Goal: Task Accomplishment & Management: Manage account settings

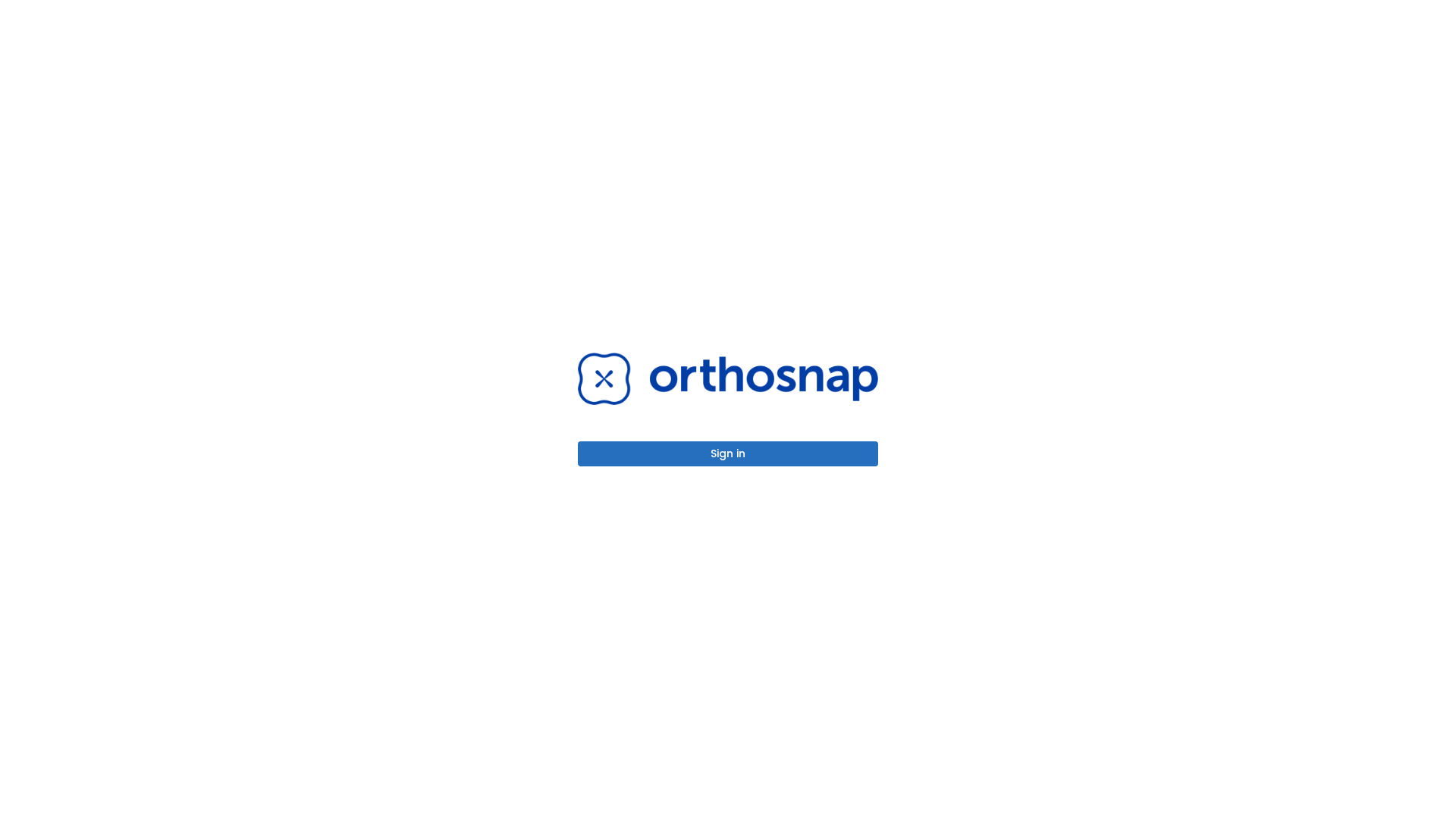
click at [728, 454] on button "Sign in" at bounding box center [728, 453] width 300 height 25
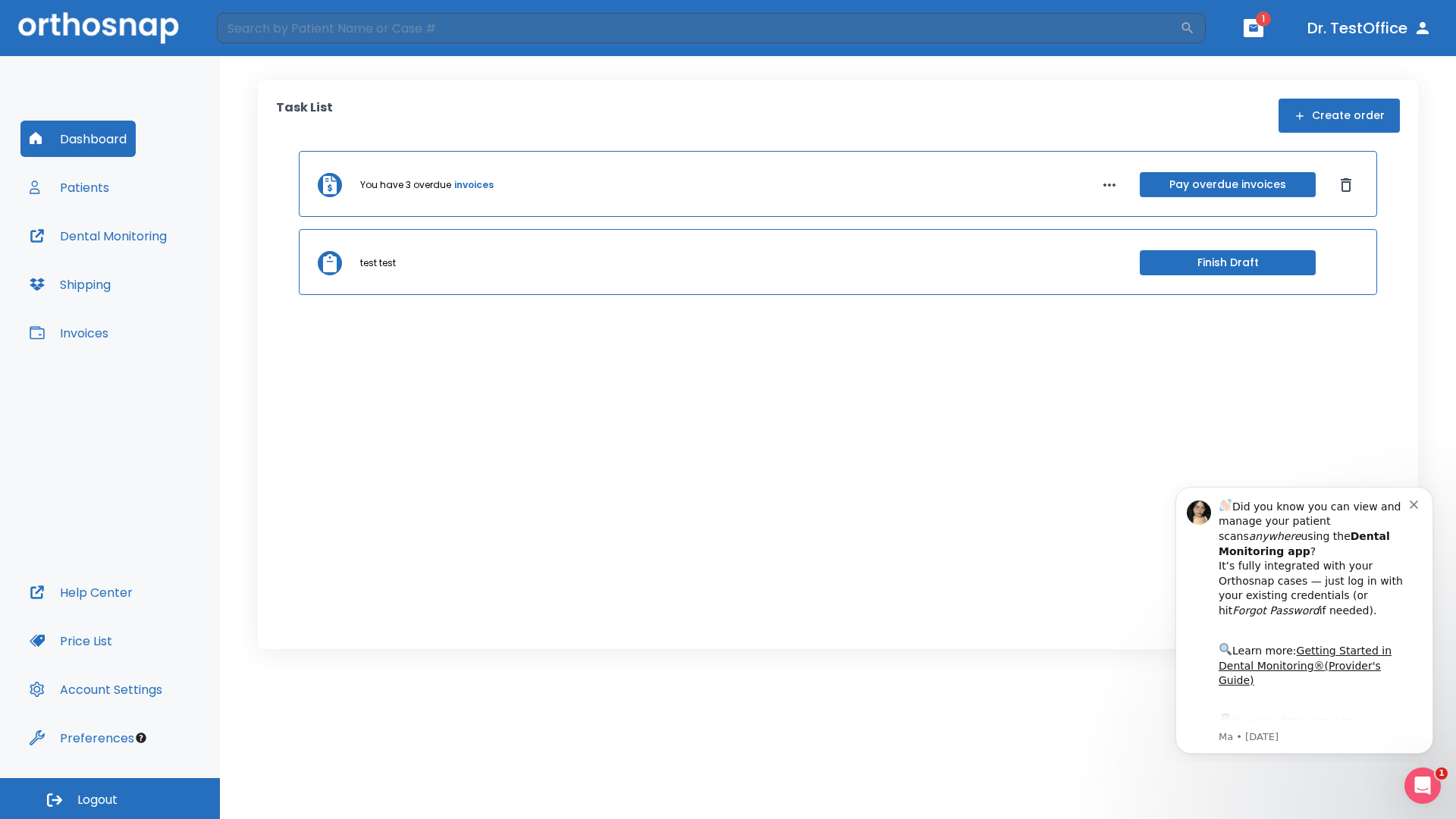
click at [110, 799] on span "Logout" at bounding box center [98, 800] width 40 height 16
